Goal: Contribute content: Add original content to the website for others to see

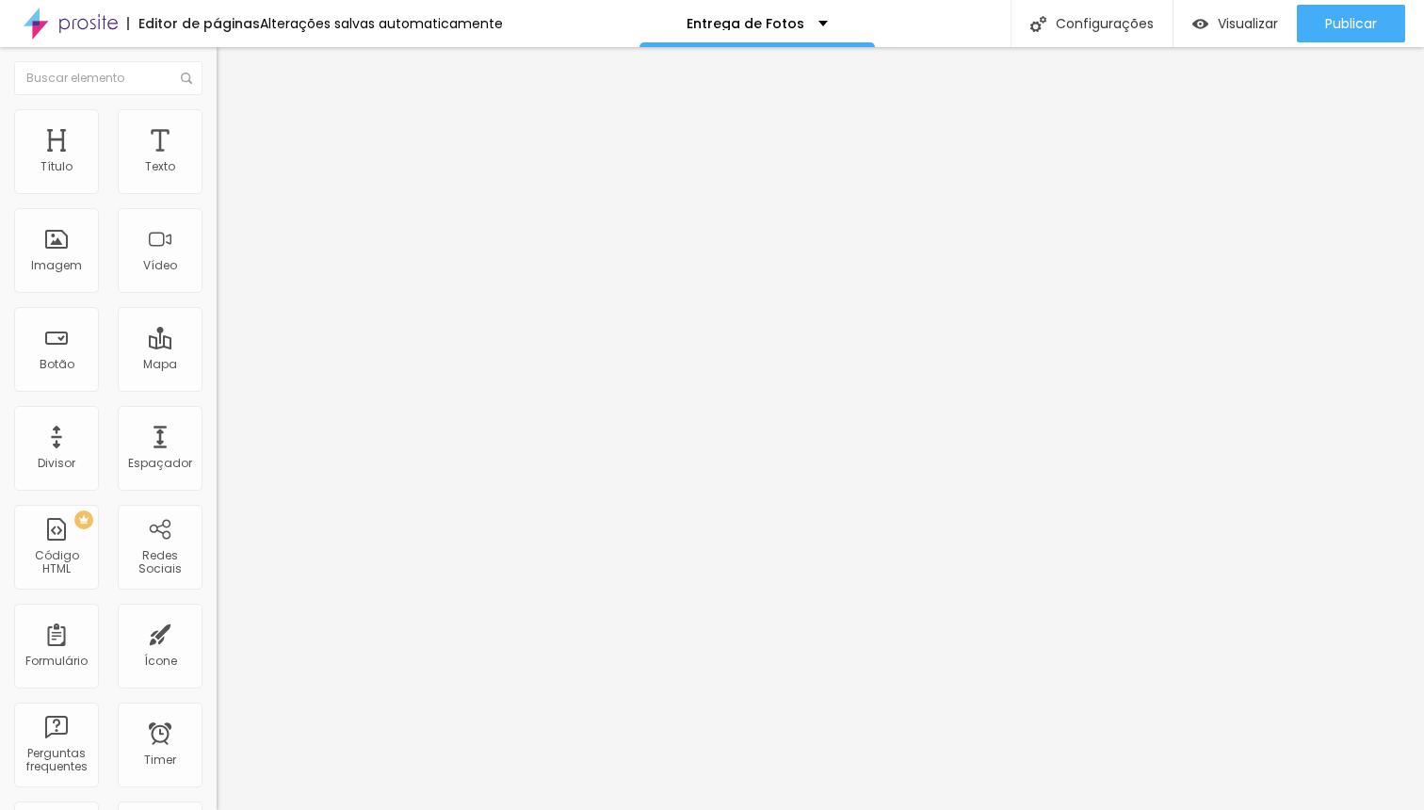
click at [217, 117] on img at bounding box center [225, 117] width 17 height 17
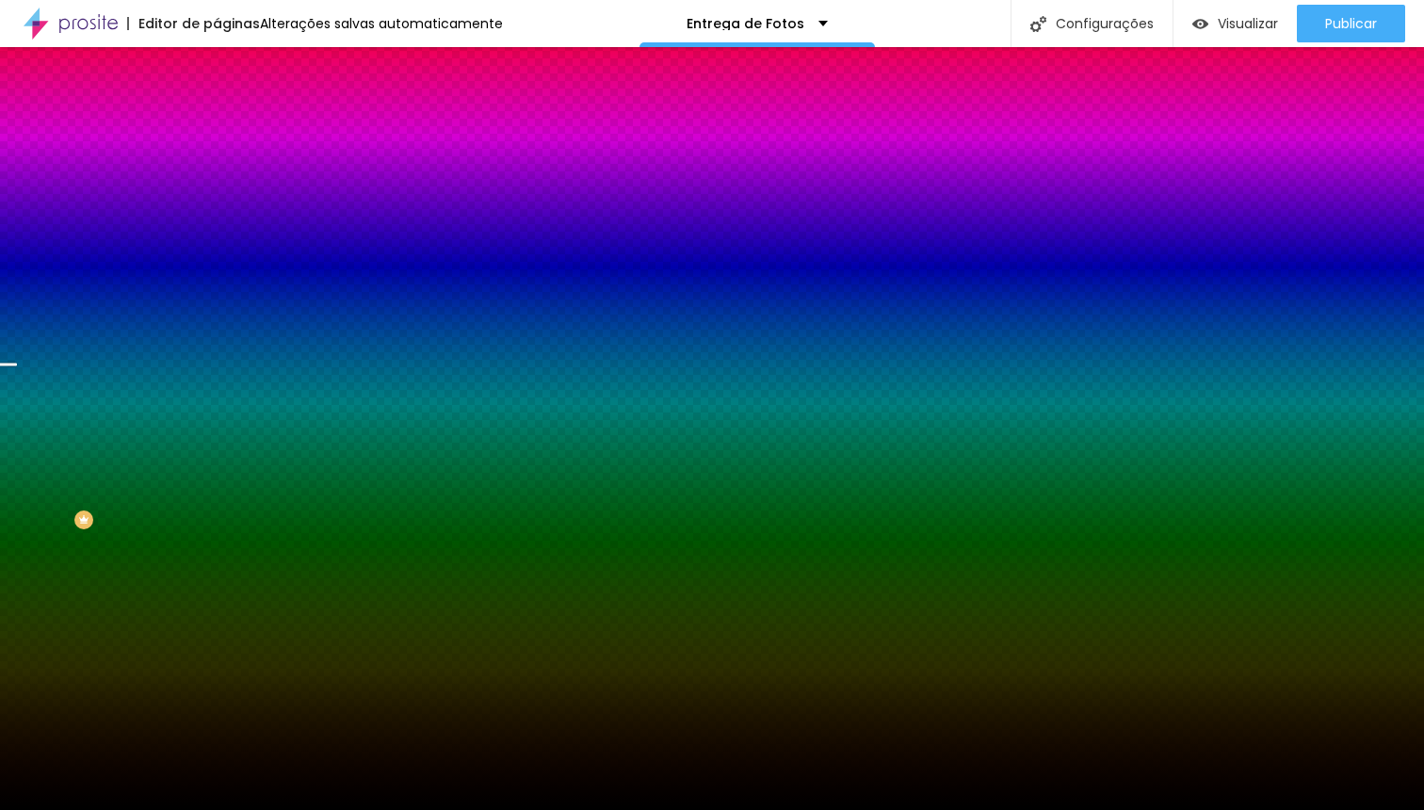
click at [217, 173] on span "Trocar imagem" at bounding box center [268, 165] width 103 height 16
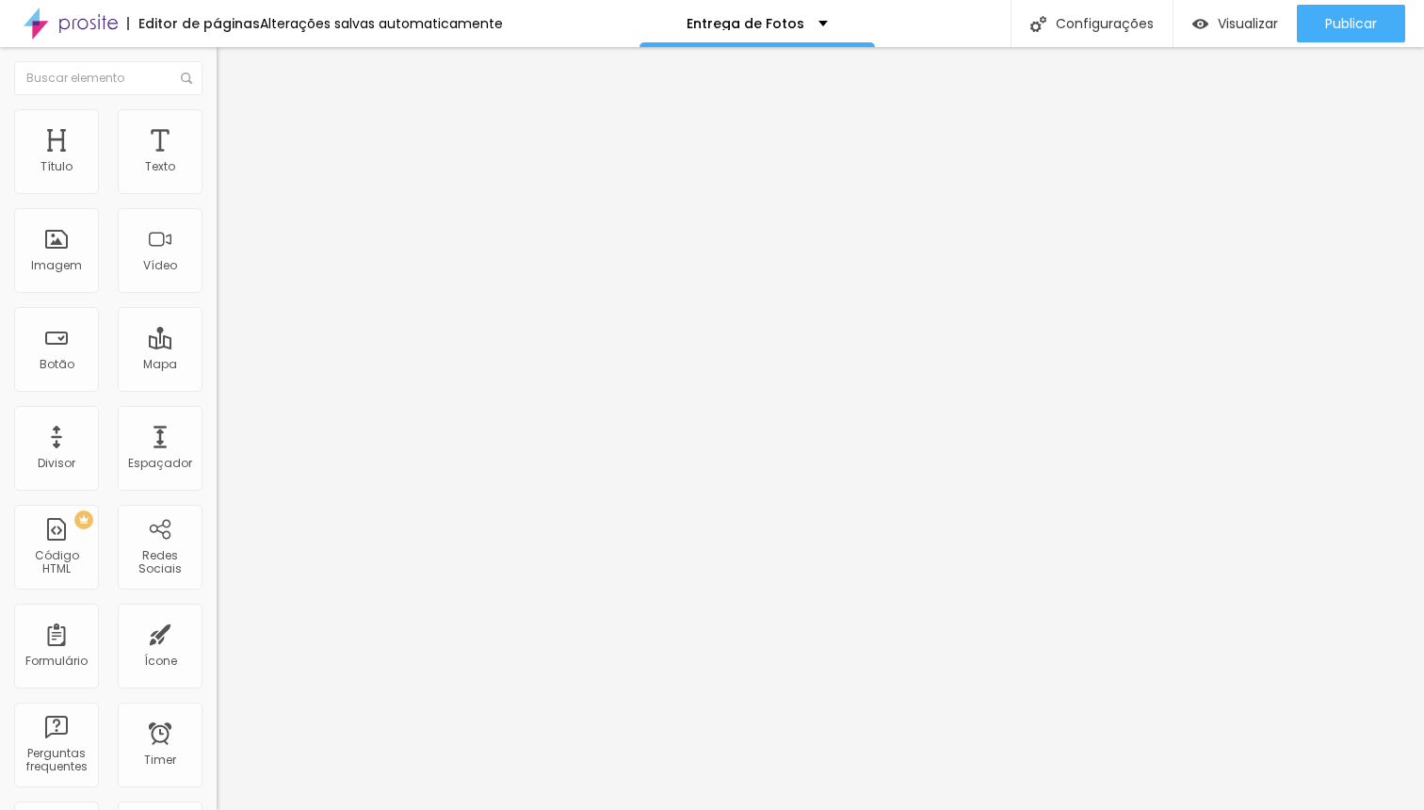
click at [217, 388] on input "[URL][DOMAIN_NAME]" at bounding box center [330, 378] width 226 height 19
click at [217, 388] on input "text" at bounding box center [330, 378] width 226 height 19
paste input "[URL][DOMAIN_NAME]"
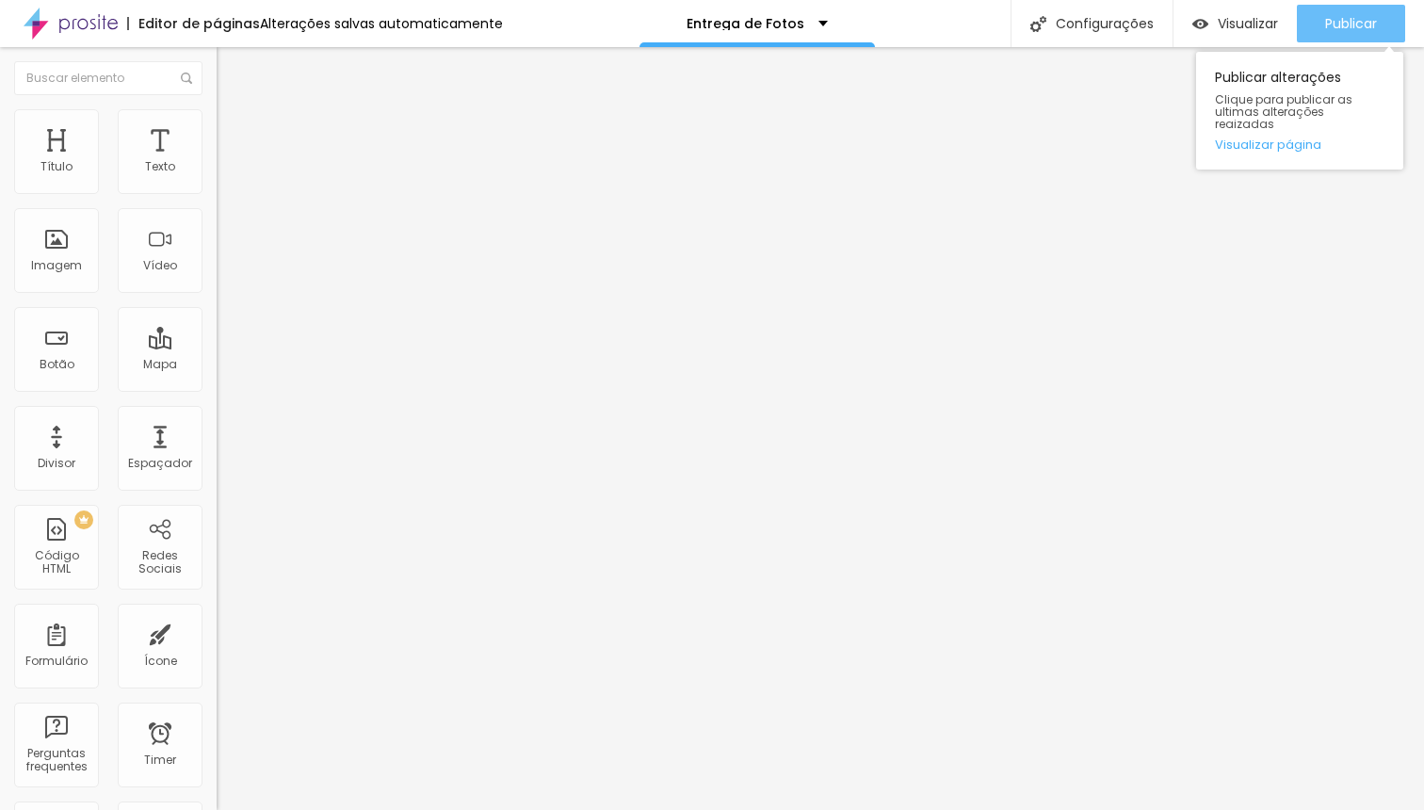
type input "[URL][DOMAIN_NAME]"
click at [1344, 27] on span "Publicar" at bounding box center [1351, 23] width 52 height 15
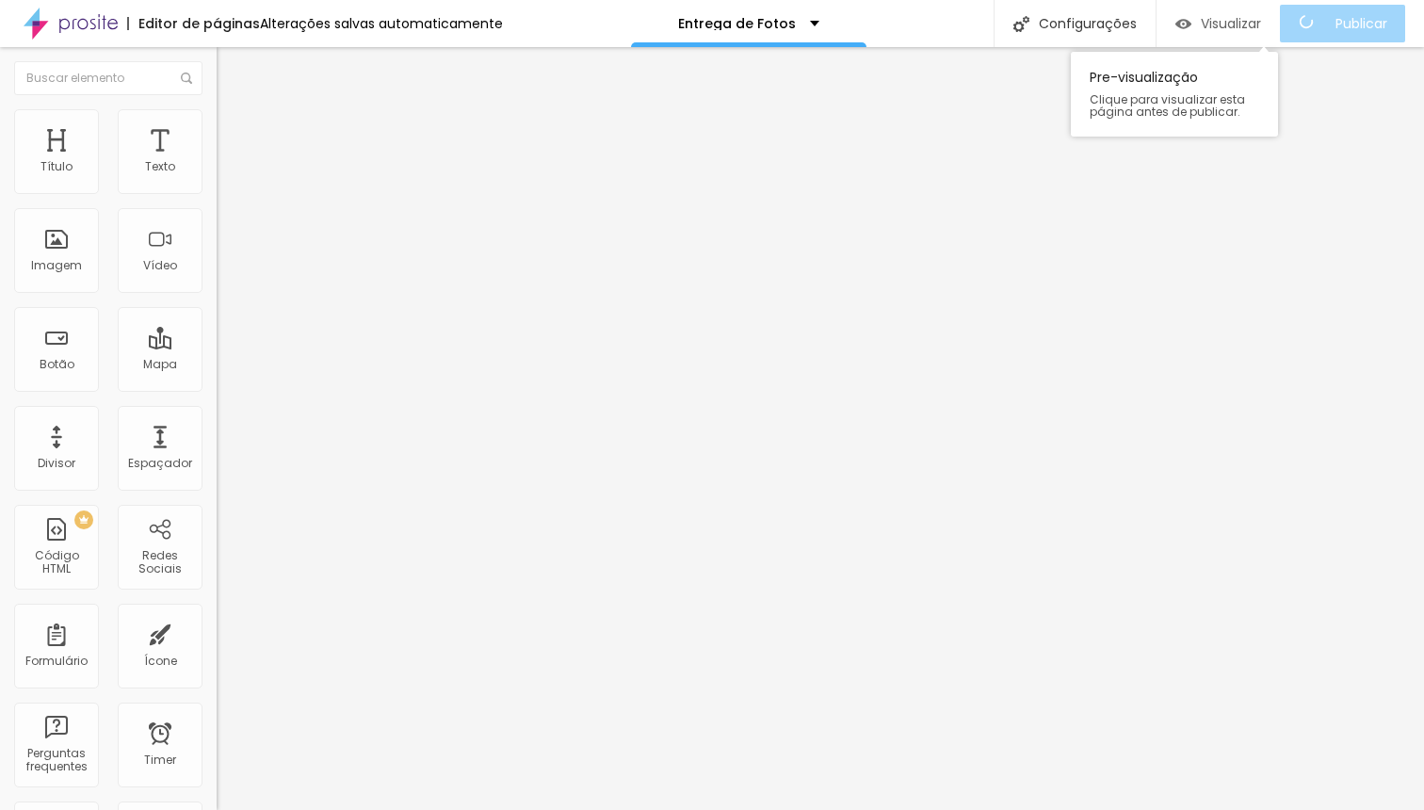
click at [1244, 18] on span "Visualizar" at bounding box center [1230, 23] width 60 height 15
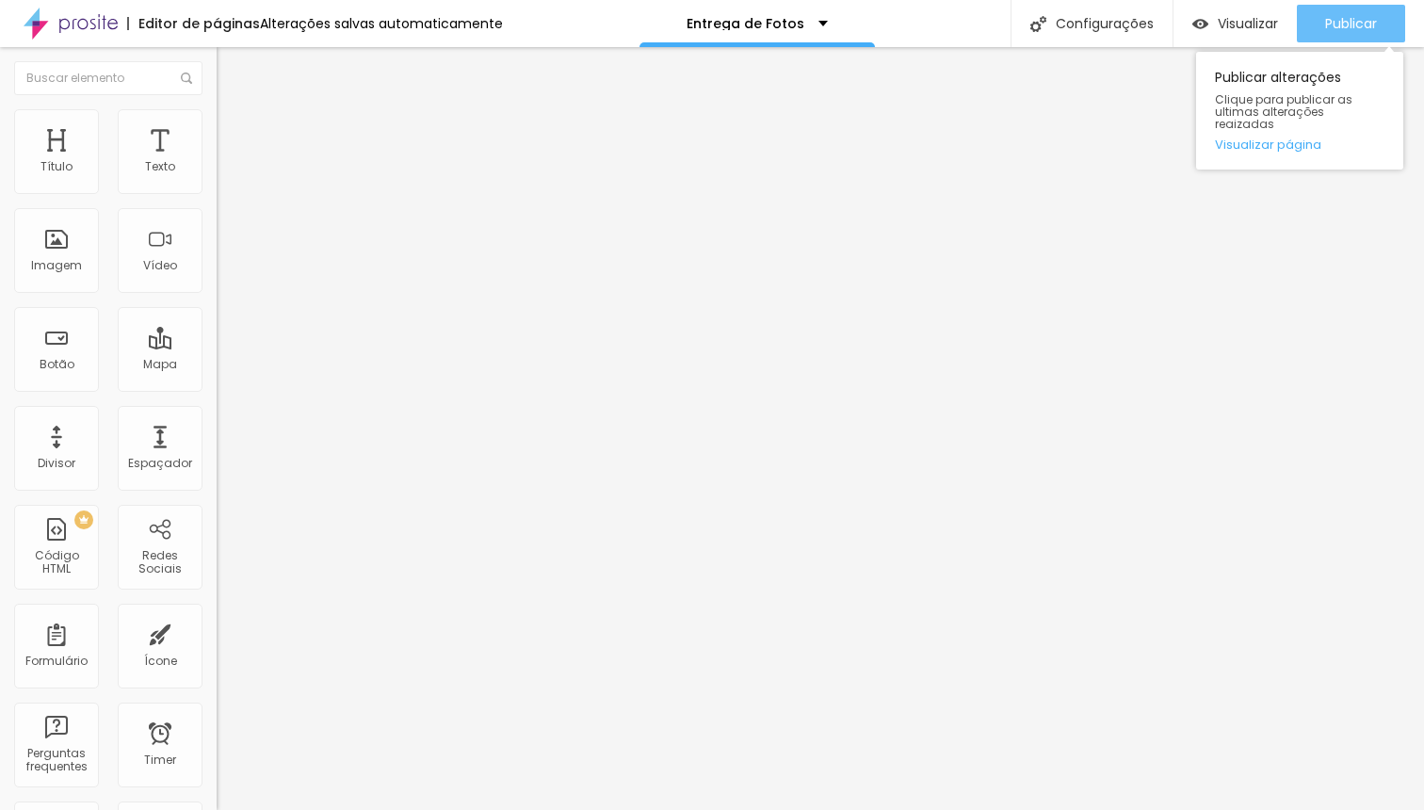
click at [1344, 16] on span "Publicar" at bounding box center [1351, 23] width 52 height 15
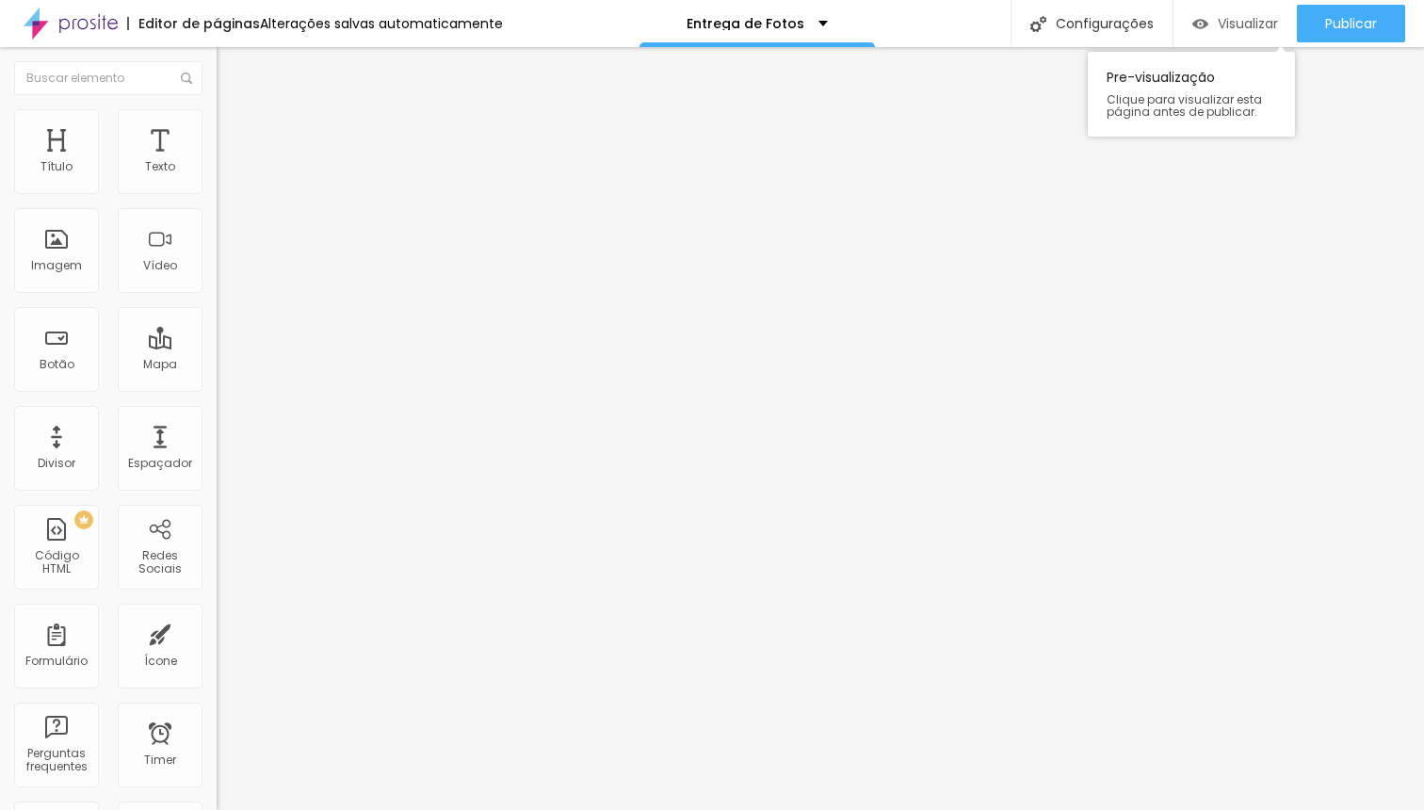
click at [1242, 22] on span "Visualizar" at bounding box center [1247, 23] width 60 height 15
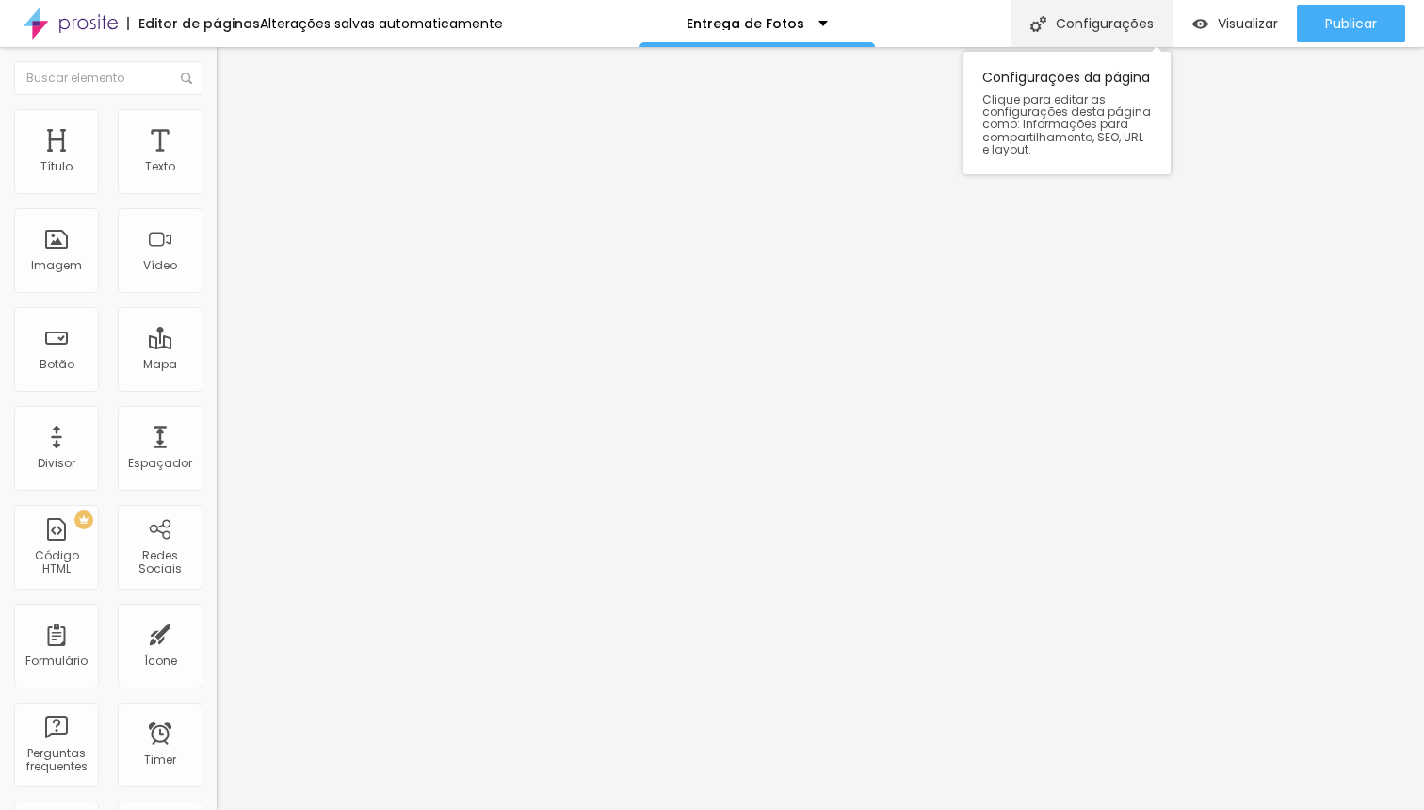
click at [1103, 27] on div "Configurações" at bounding box center [1091, 23] width 162 height 47
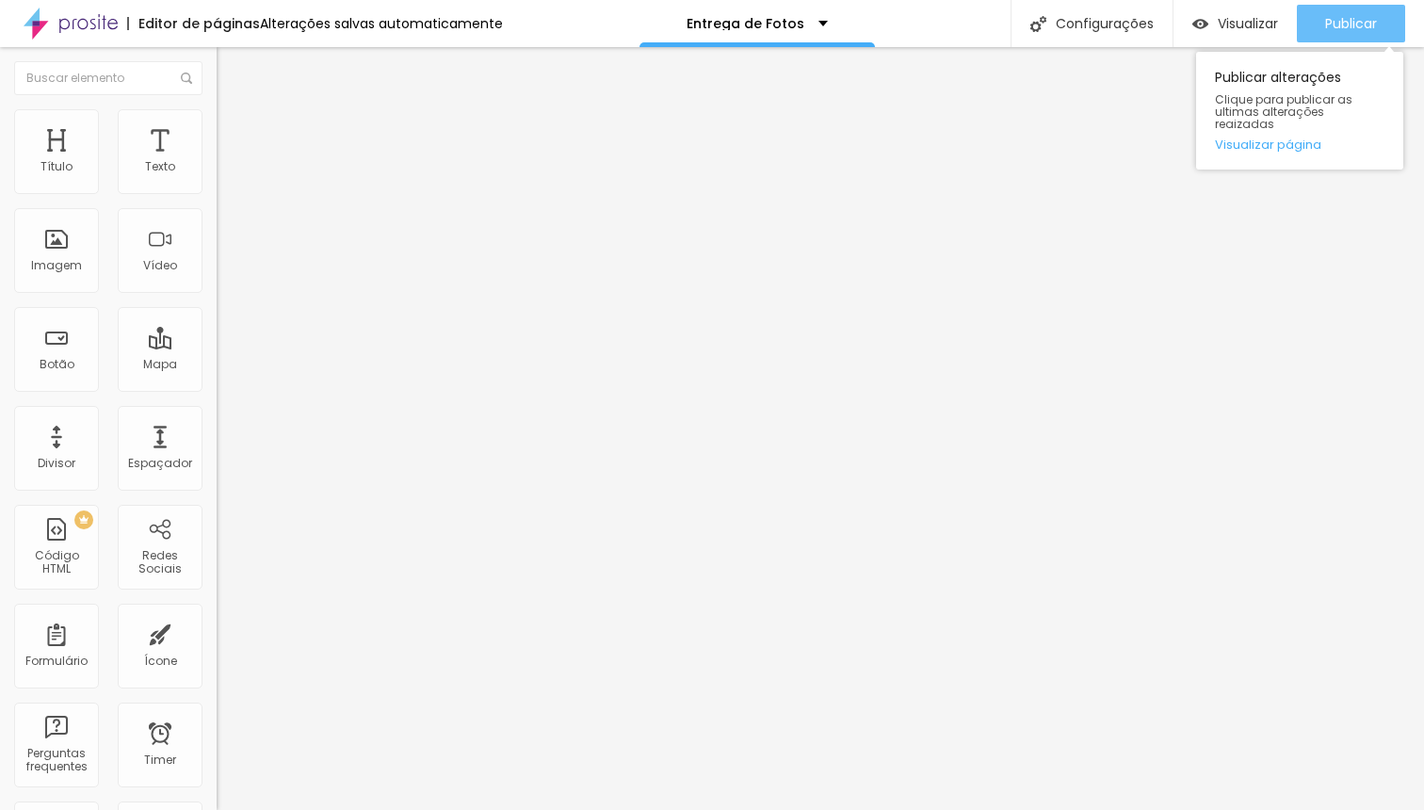
click at [1341, 27] on span "Publicar" at bounding box center [1351, 23] width 52 height 15
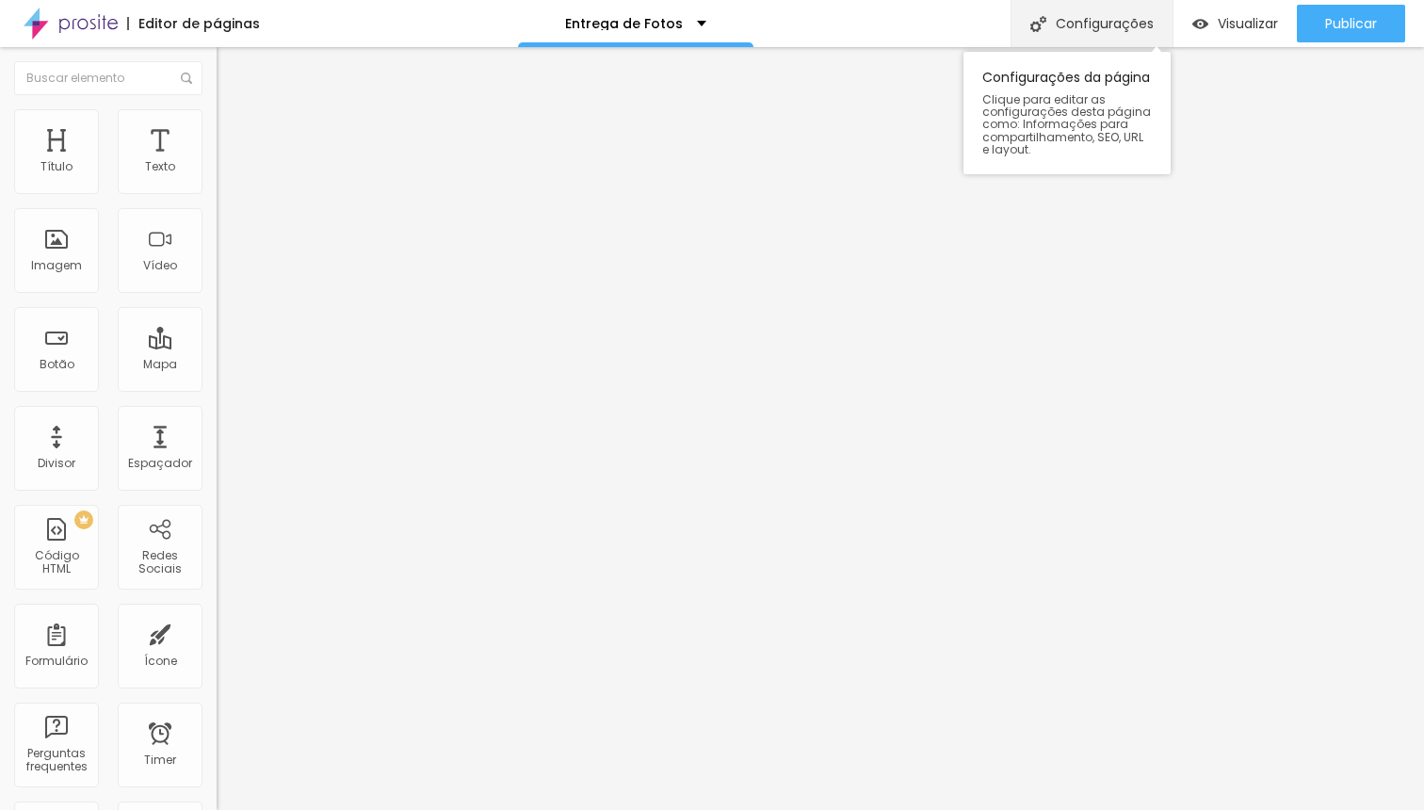
click at [1065, 35] on div "Configurações" at bounding box center [1091, 23] width 162 height 47
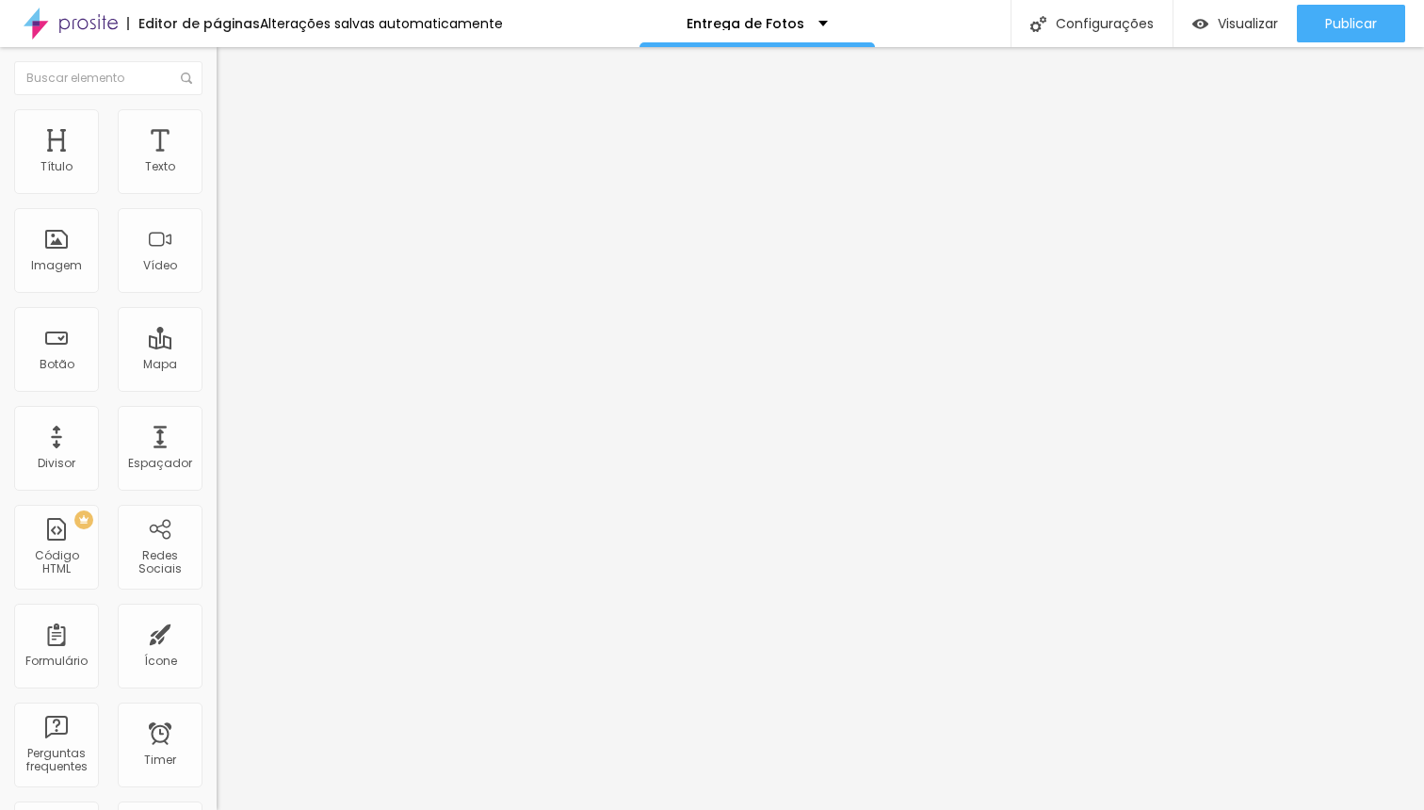
type input "/entrega-de-fotos/amandaerenato"
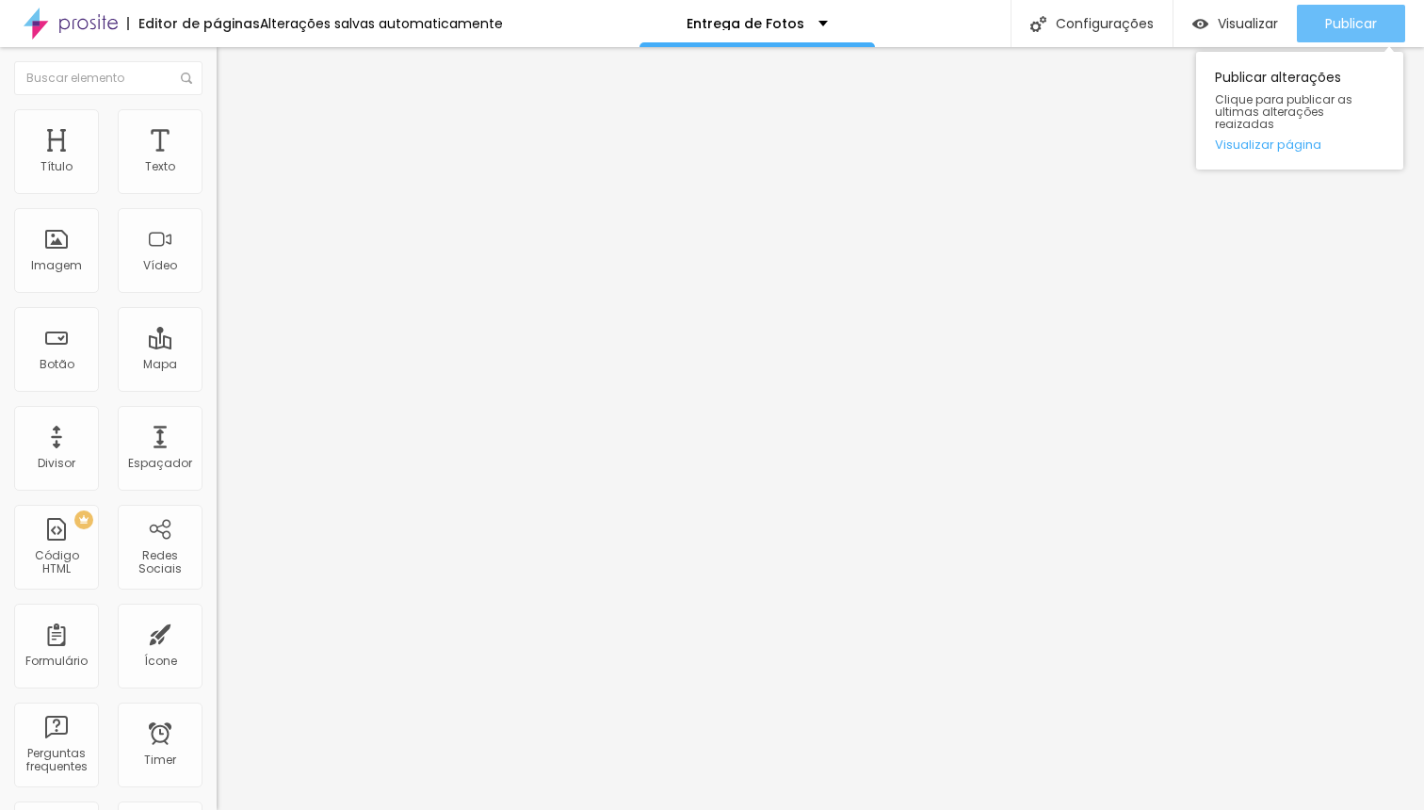
click at [1357, 21] on span "Publicar" at bounding box center [1351, 23] width 52 height 15
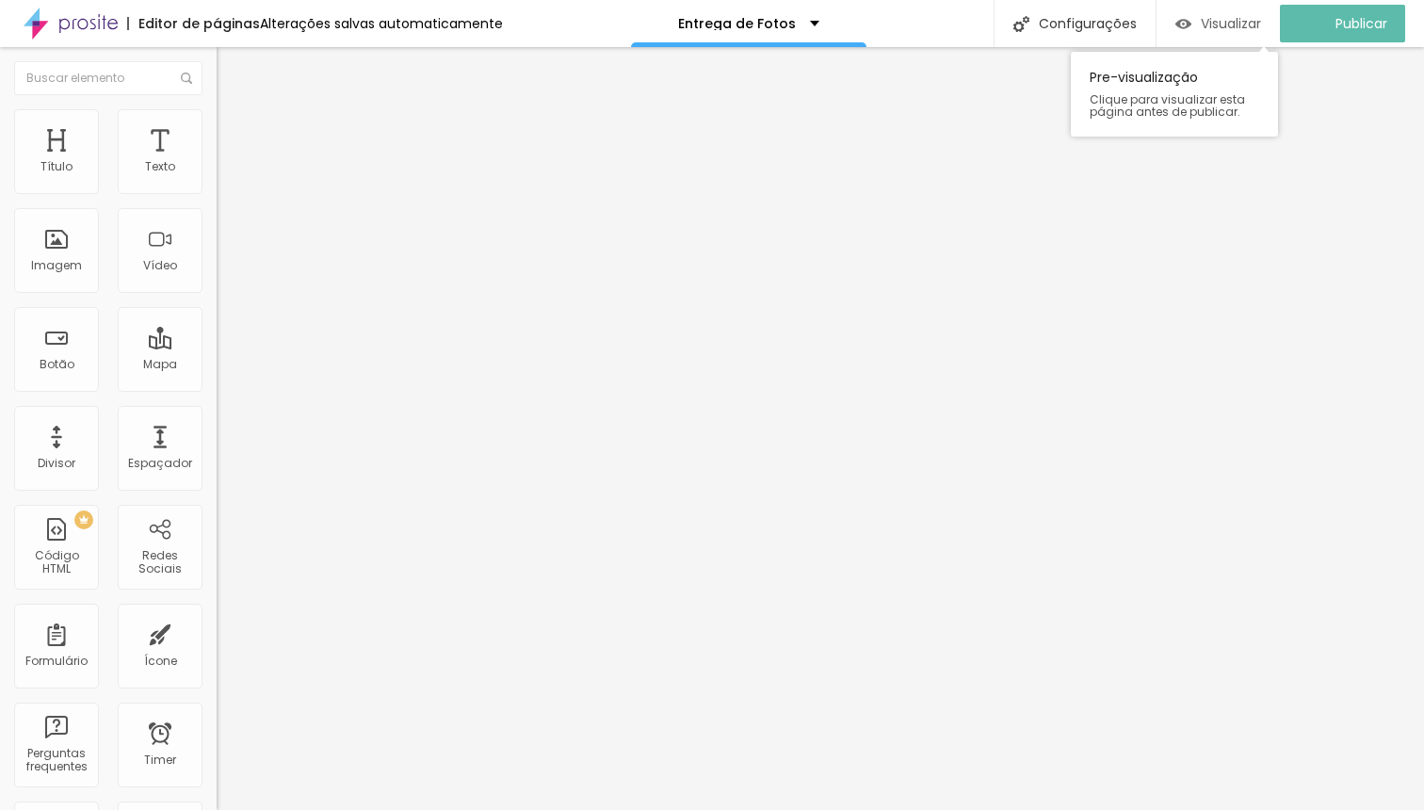
click at [1241, 24] on span "Visualizar" at bounding box center [1230, 23] width 60 height 15
